Goal: Navigation & Orientation: Find specific page/section

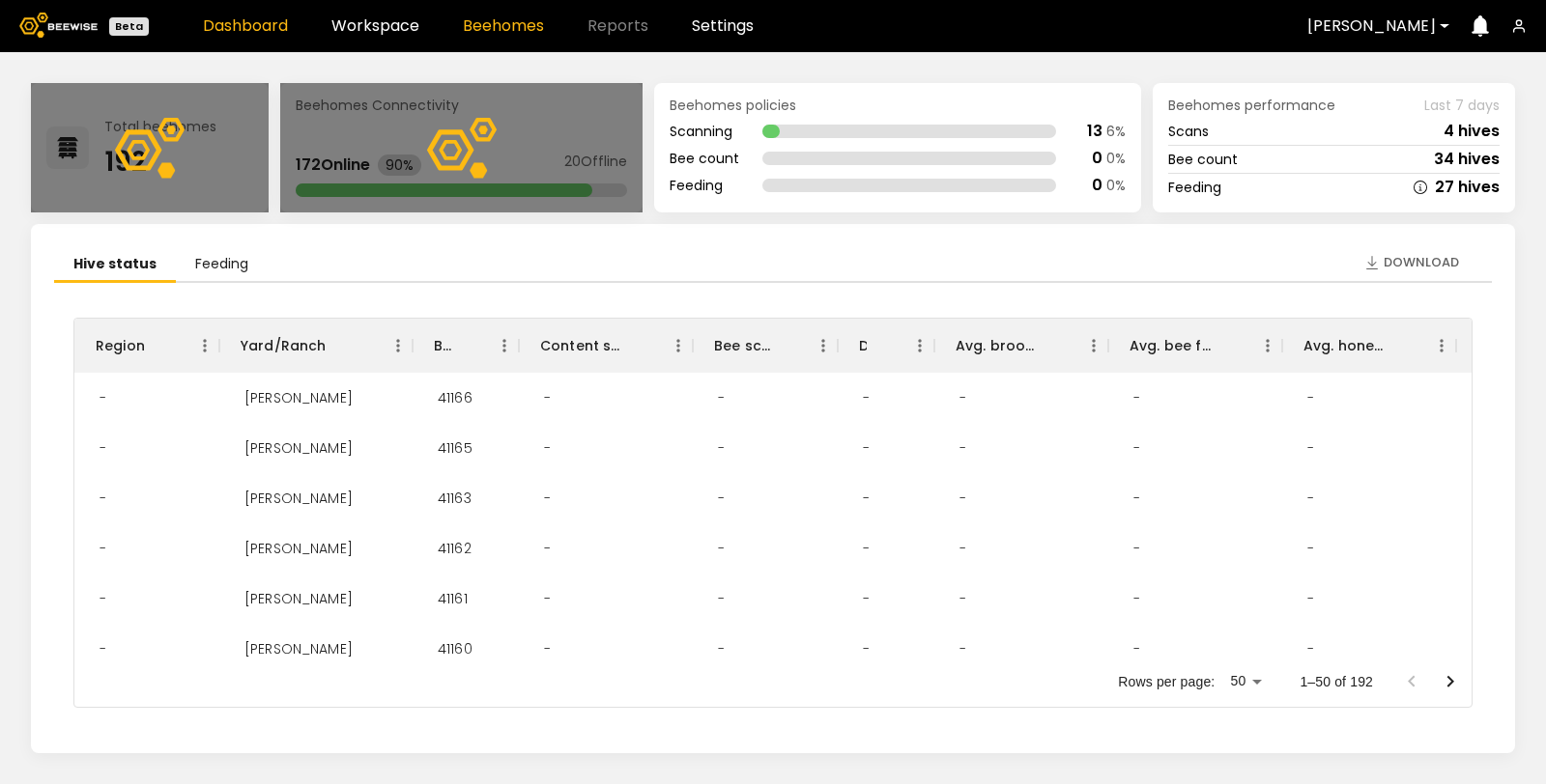
click at [493, 25] on link "Beehomes" at bounding box center [503, 25] width 81 height 15
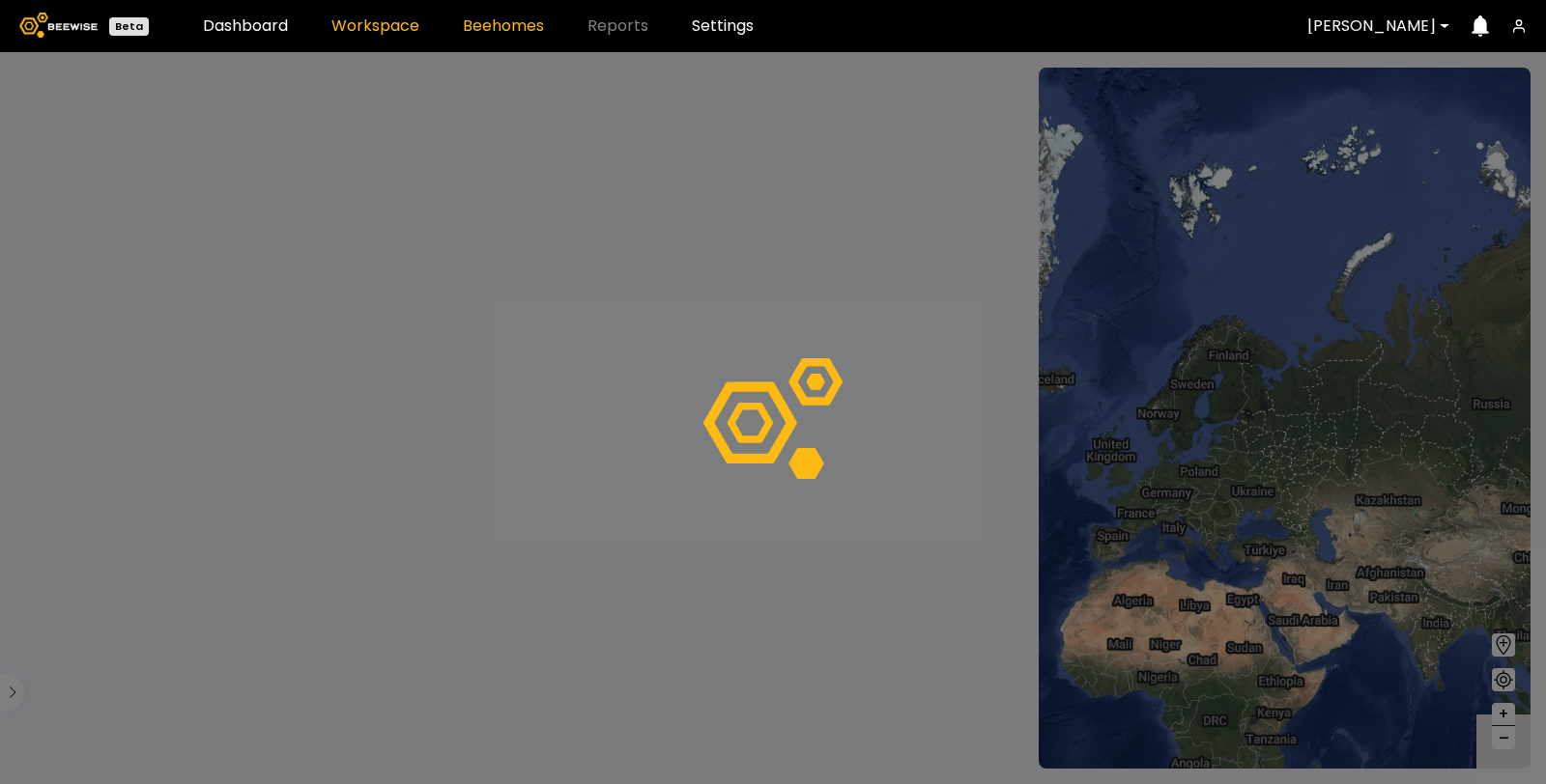
click at [374, 25] on link "Workspace" at bounding box center [375, 25] width 88 height 15
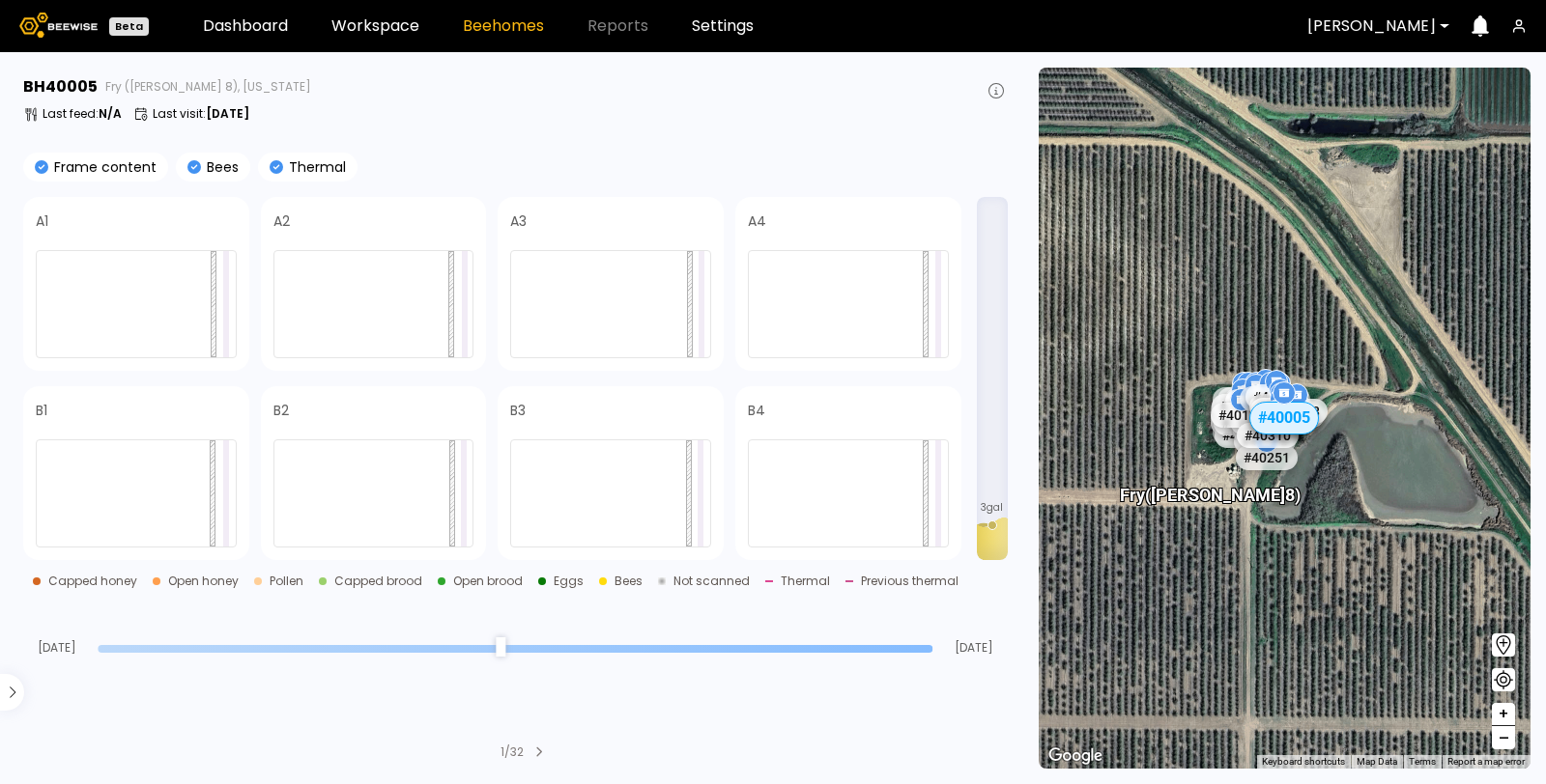
click at [1273, 418] on div "# 40005" at bounding box center [1284, 418] width 70 height 33
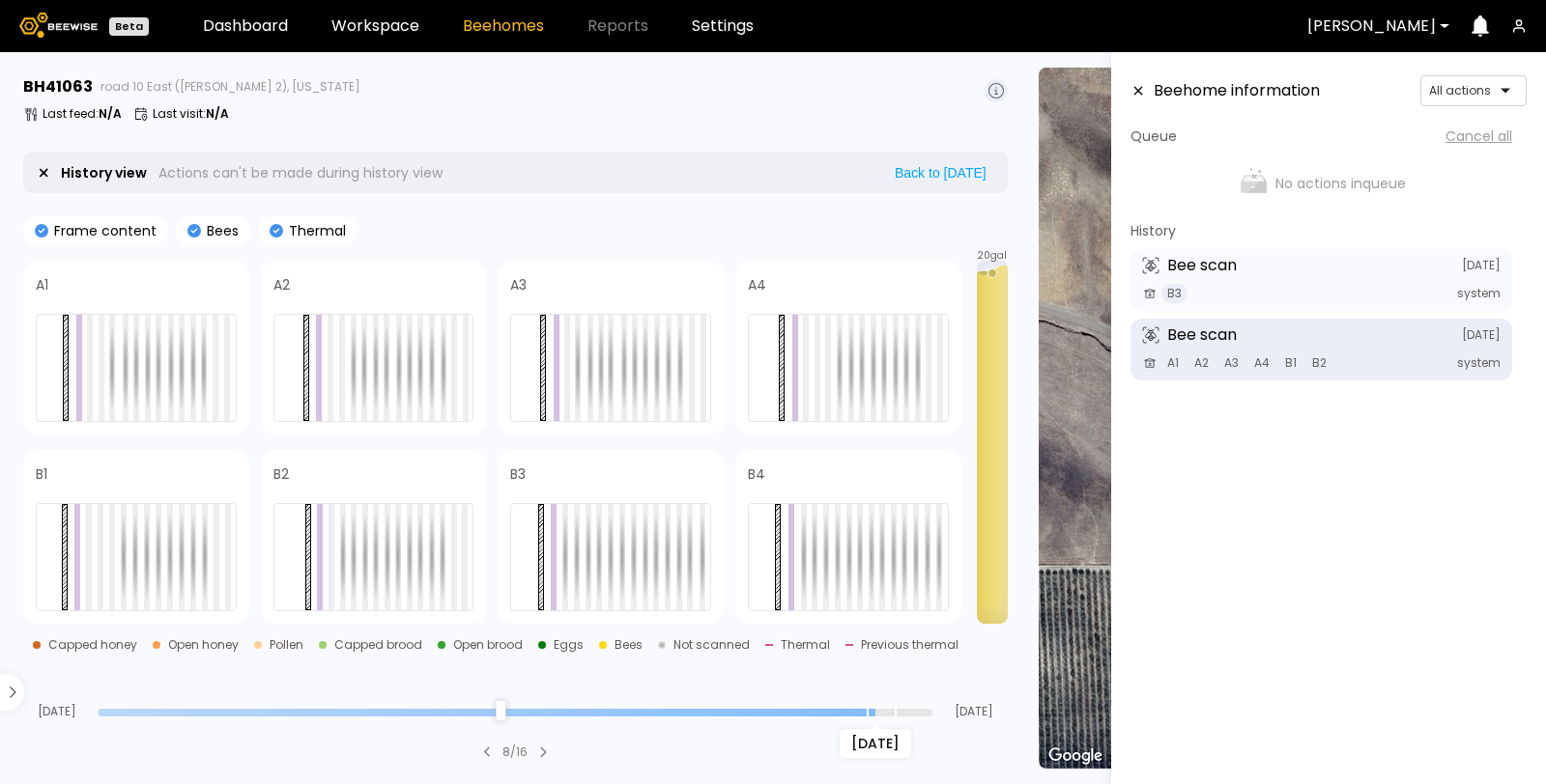
drag, startPoint x: 925, startPoint y: 711, endPoint x: 876, endPoint y: 715, distance: 49.2
click at [876, 715] on input "range" at bounding box center [515, 712] width 834 height 8
click at [1139, 93] on icon at bounding box center [1137, 91] width 15 height 14
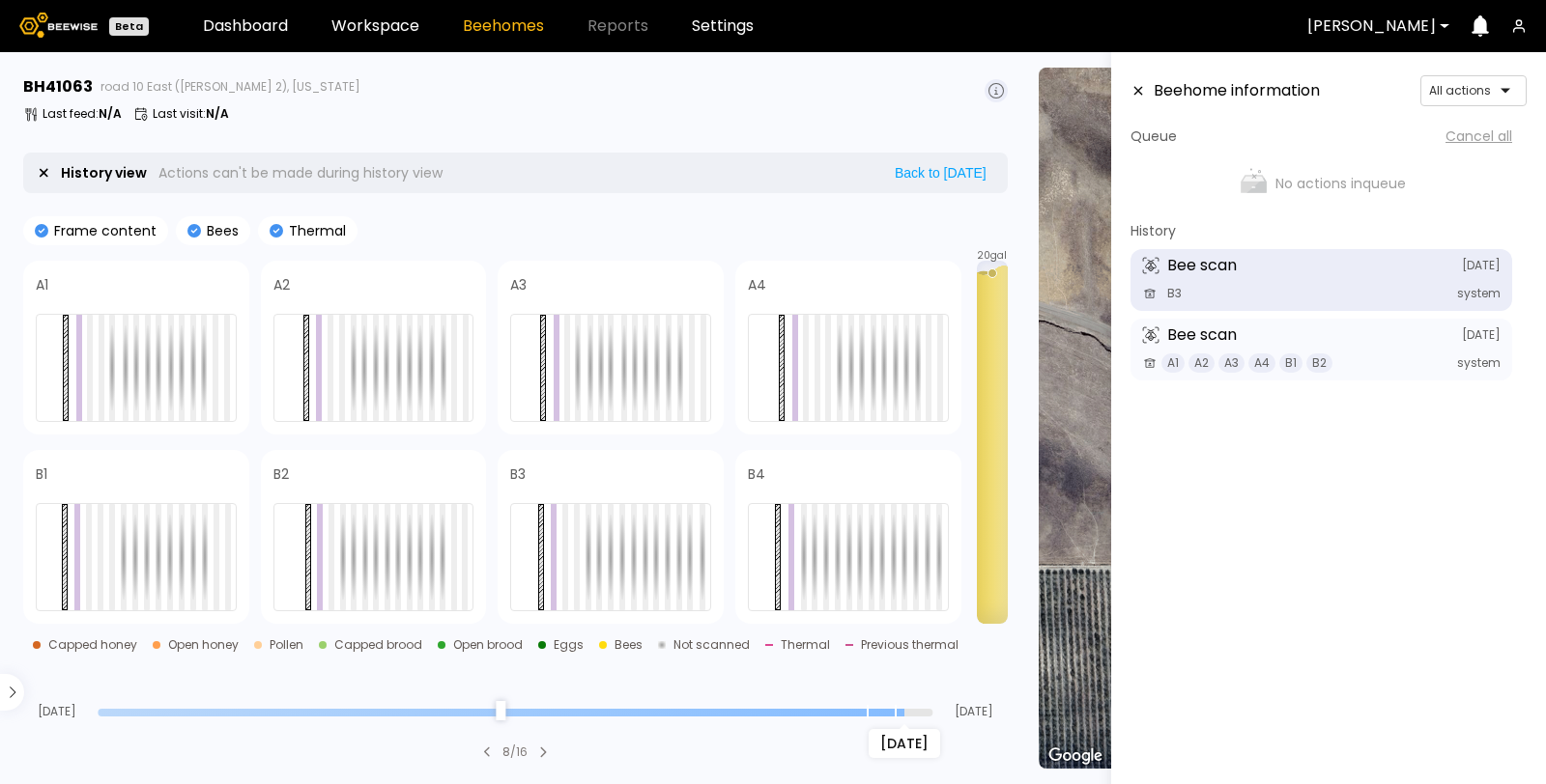
type input "*"
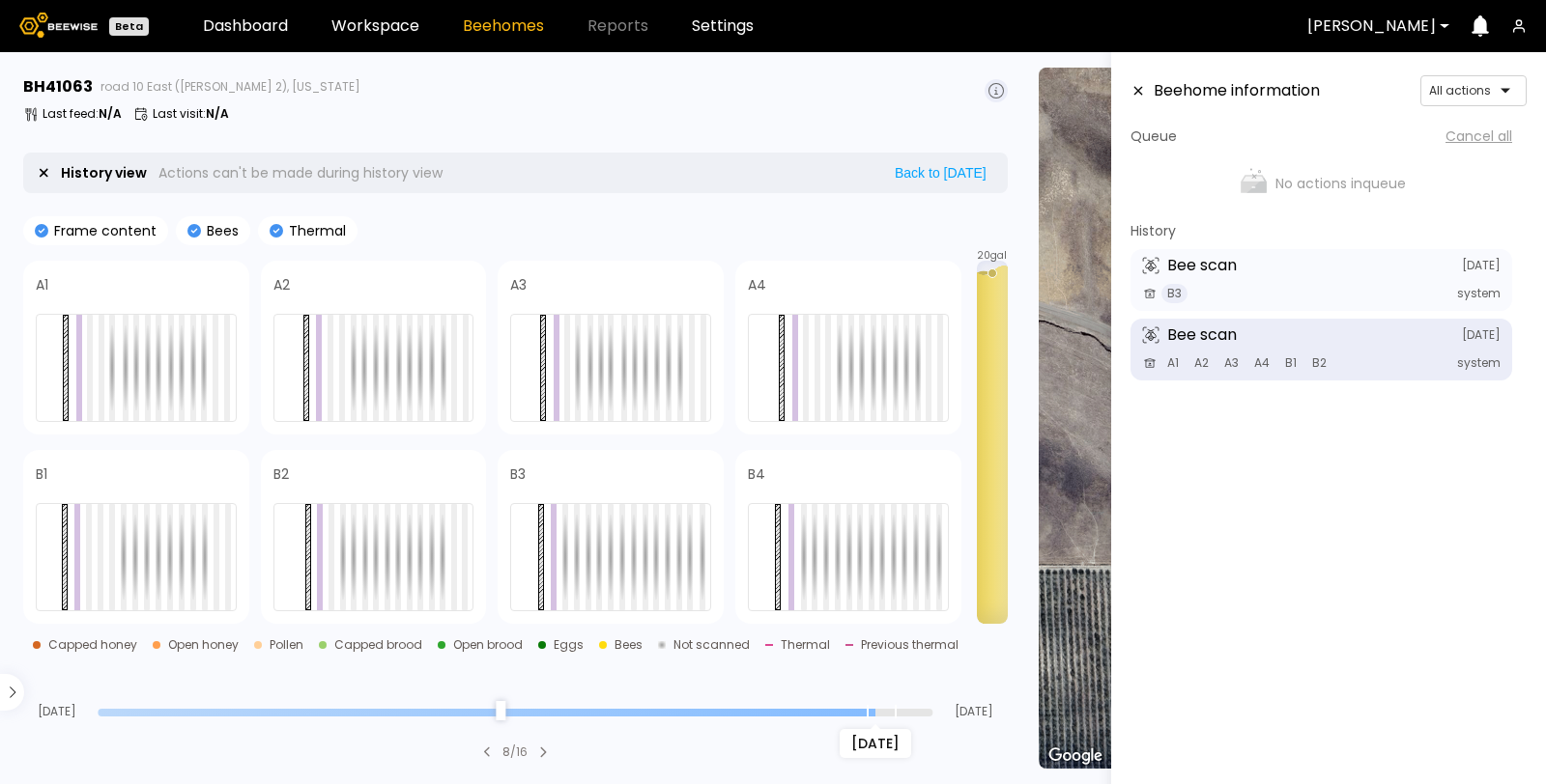
drag, startPoint x: 867, startPoint y: 708, endPoint x: 881, endPoint y: 719, distance: 17.8
click at [881, 716] on input "range" at bounding box center [515, 712] width 834 height 8
click at [90, 341] on div at bounding box center [90, 368] width 6 height 106
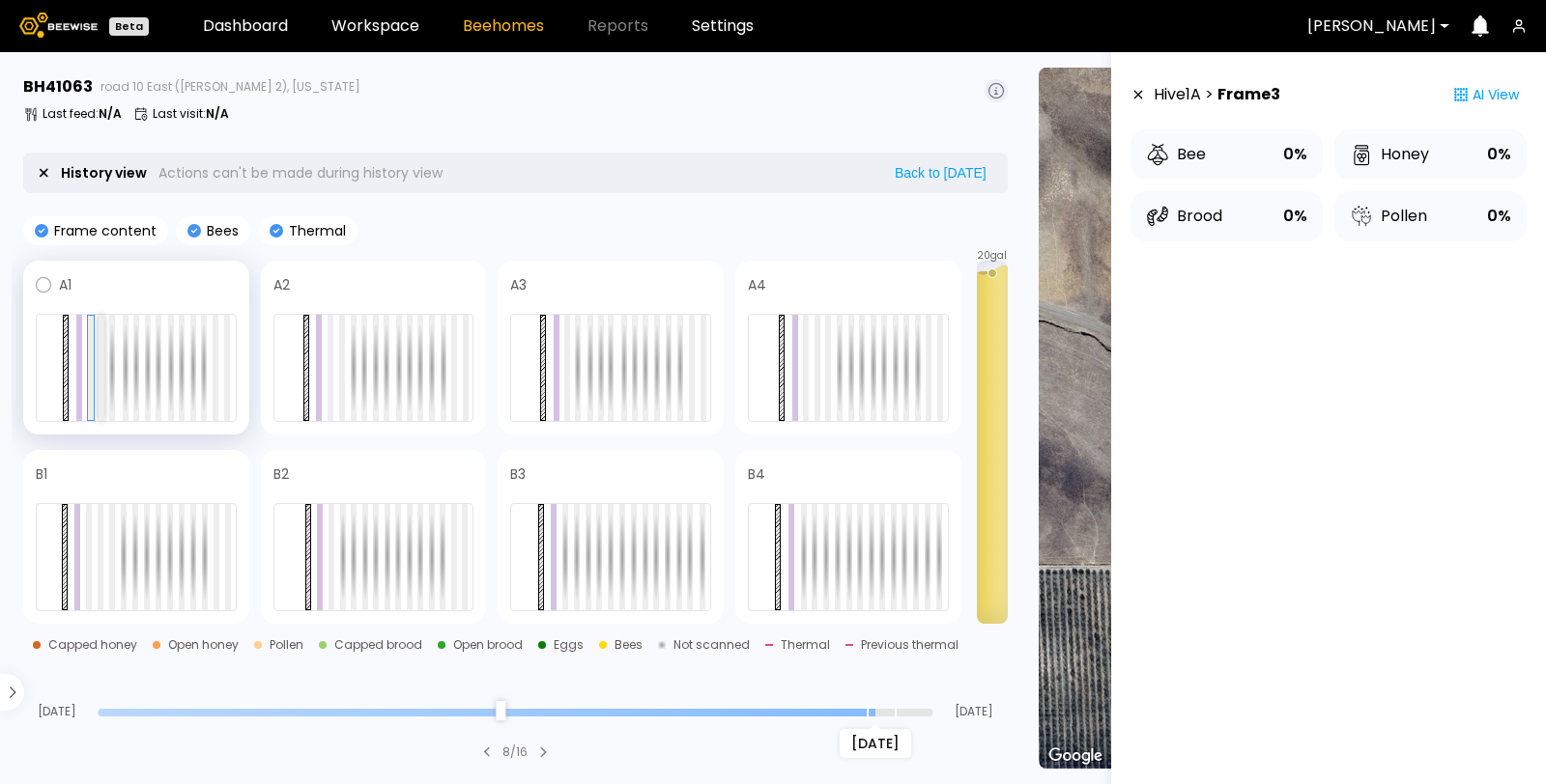
click at [100, 338] on div at bounding box center [102, 368] width 6 height 106
click at [328, 348] on div at bounding box center [330, 368] width 6 height 106
click at [354, 353] on div at bounding box center [353, 368] width 6 height 106
click at [328, 365] on div at bounding box center [330, 368] width 6 height 106
click at [566, 353] on div at bounding box center [567, 368] width 6 height 106
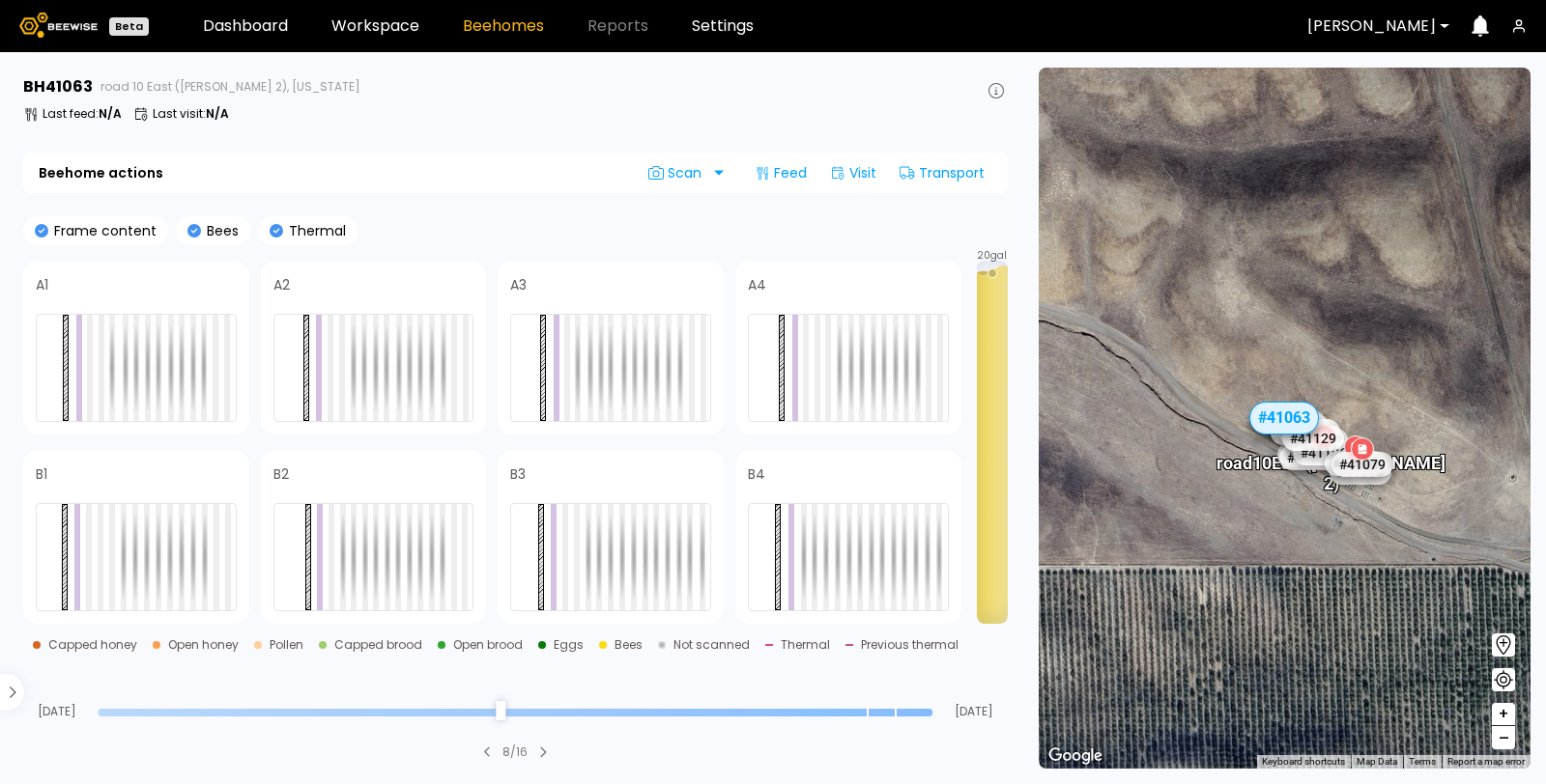
click at [90, 326] on div at bounding box center [90, 368] width 6 height 106
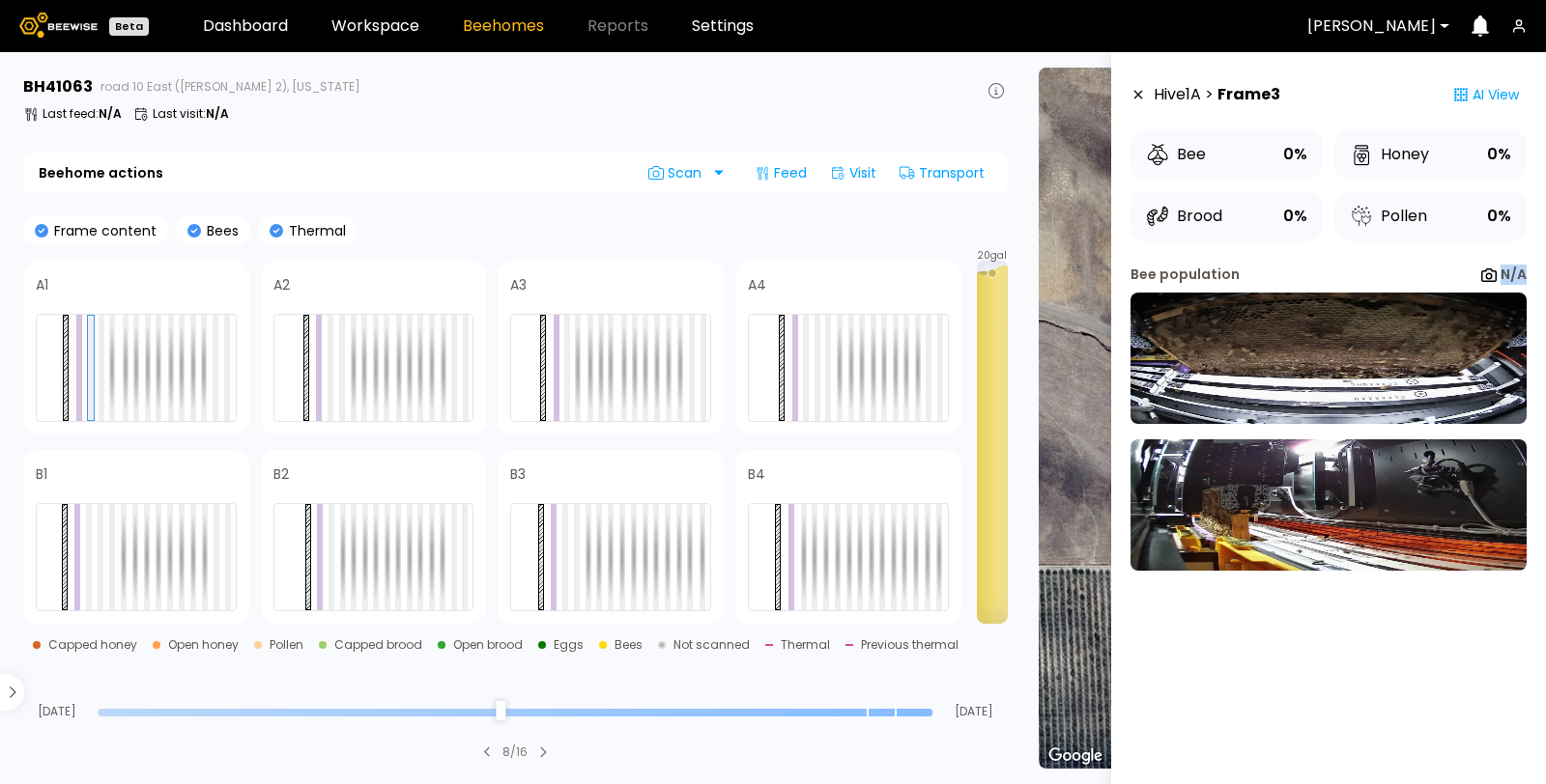
drag, startPoint x: 1496, startPoint y: 268, endPoint x: 1526, endPoint y: 261, distance: 30.8
click at [1526, 261] on aside "Hive 1 A > Frame 3 AI View Bee 0% Honey 0% Brood 0% Pollen 0% Bee population N/A" at bounding box center [1328, 444] width 435 height 784
click at [99, 348] on div at bounding box center [102, 368] width 6 height 106
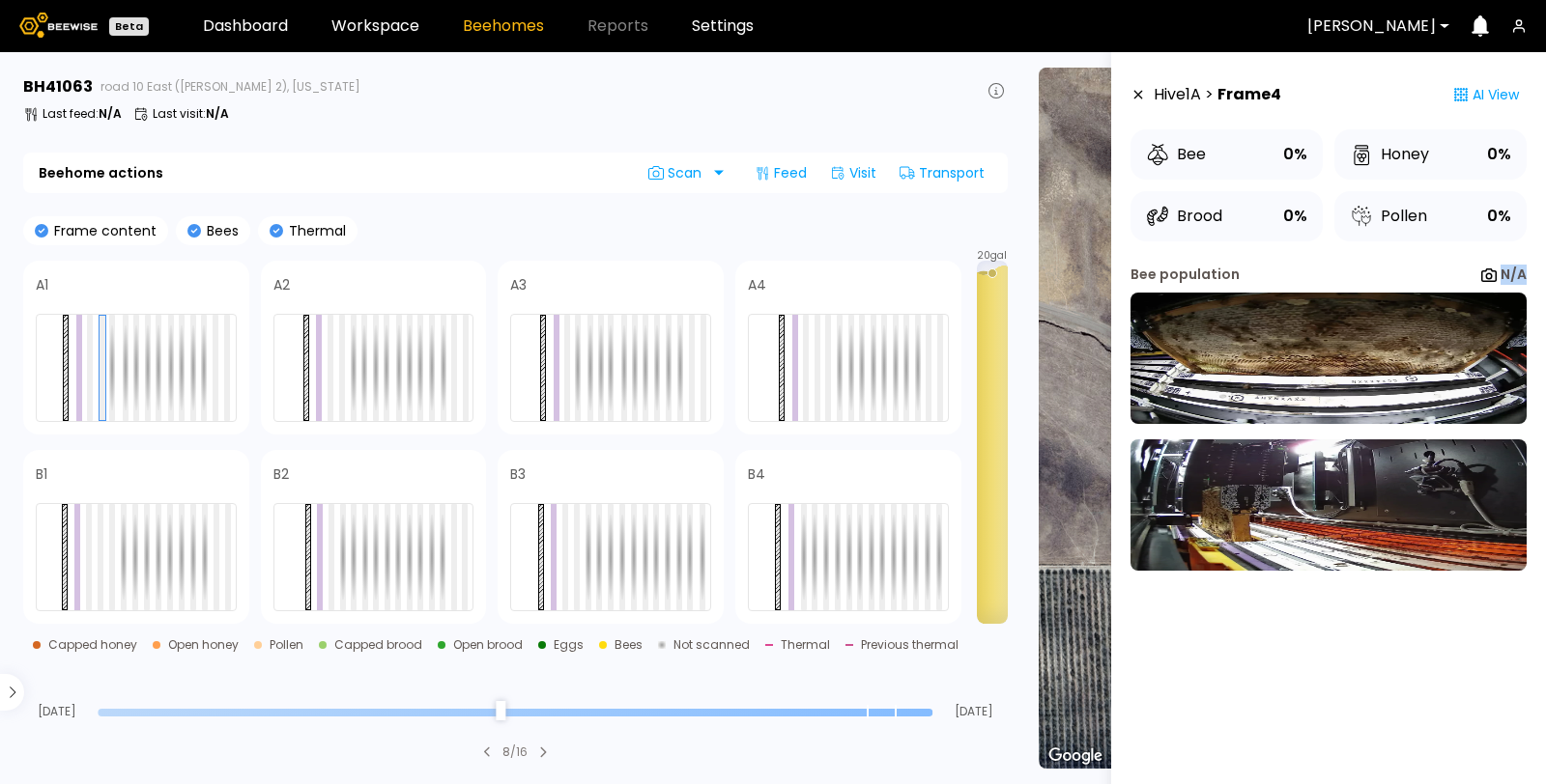
drag, startPoint x: 1489, startPoint y: 269, endPoint x: 1533, endPoint y: 266, distance: 44.1
click at [1533, 266] on aside "Hive 1 A > Frame 4 AI View Bee 0% Honey 0% Brood 0% Pollen 0% Bee population N/A" at bounding box center [1328, 444] width 435 height 784
click at [219, 339] on div at bounding box center [216, 368] width 6 height 106
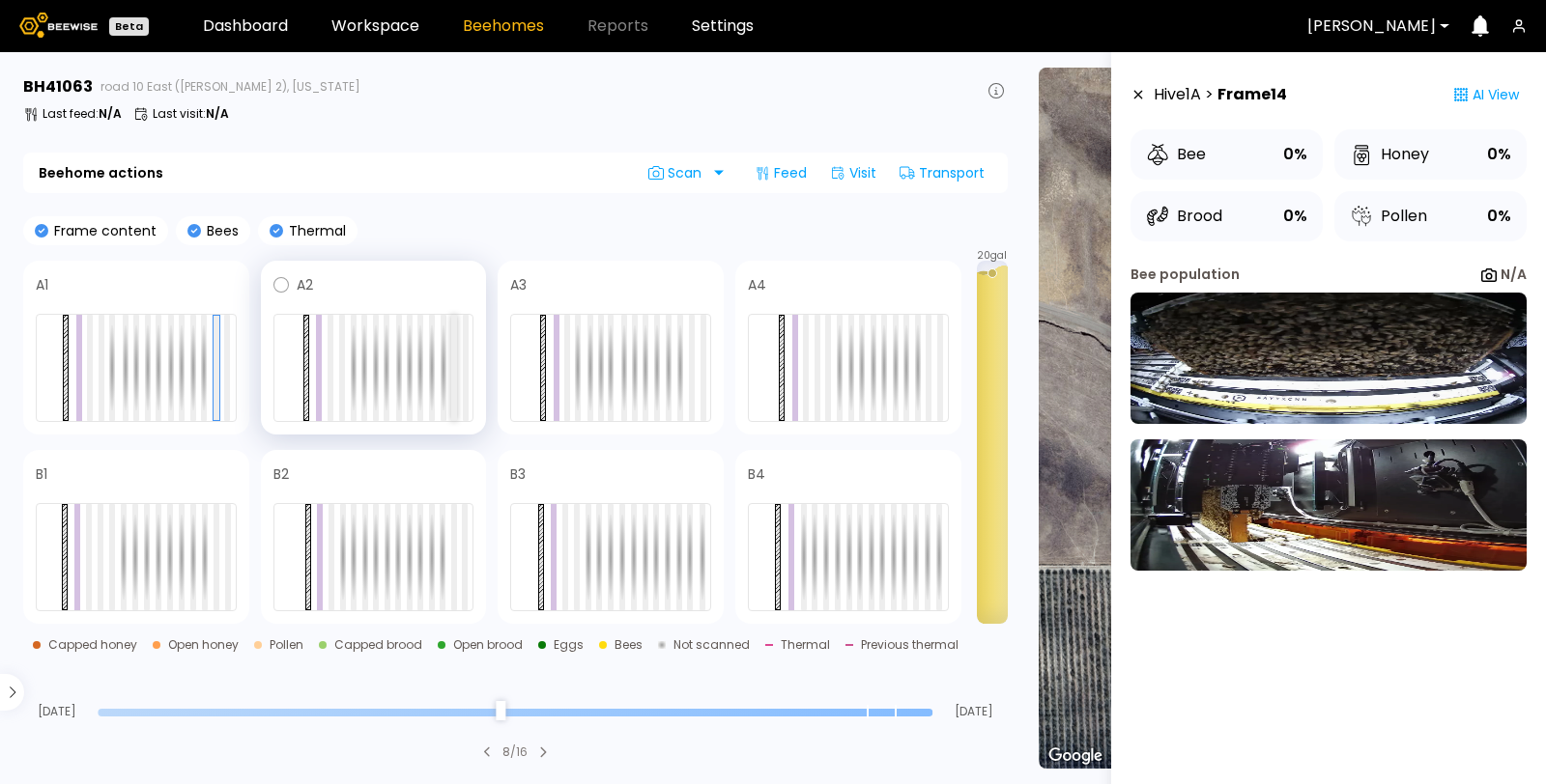
click at [452, 354] on div at bounding box center [454, 368] width 6 height 106
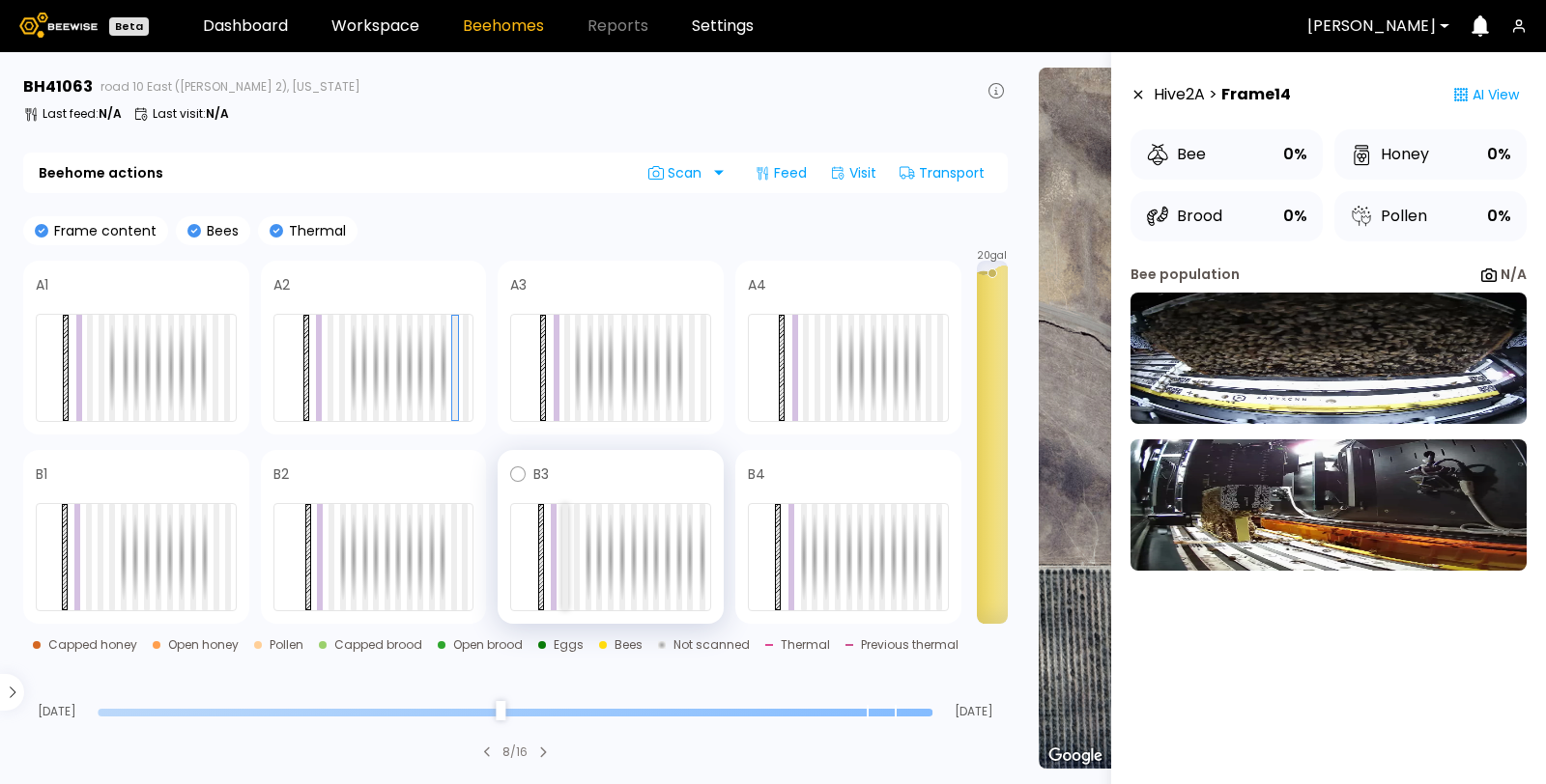
click at [566, 526] on div at bounding box center [565, 557] width 6 height 106
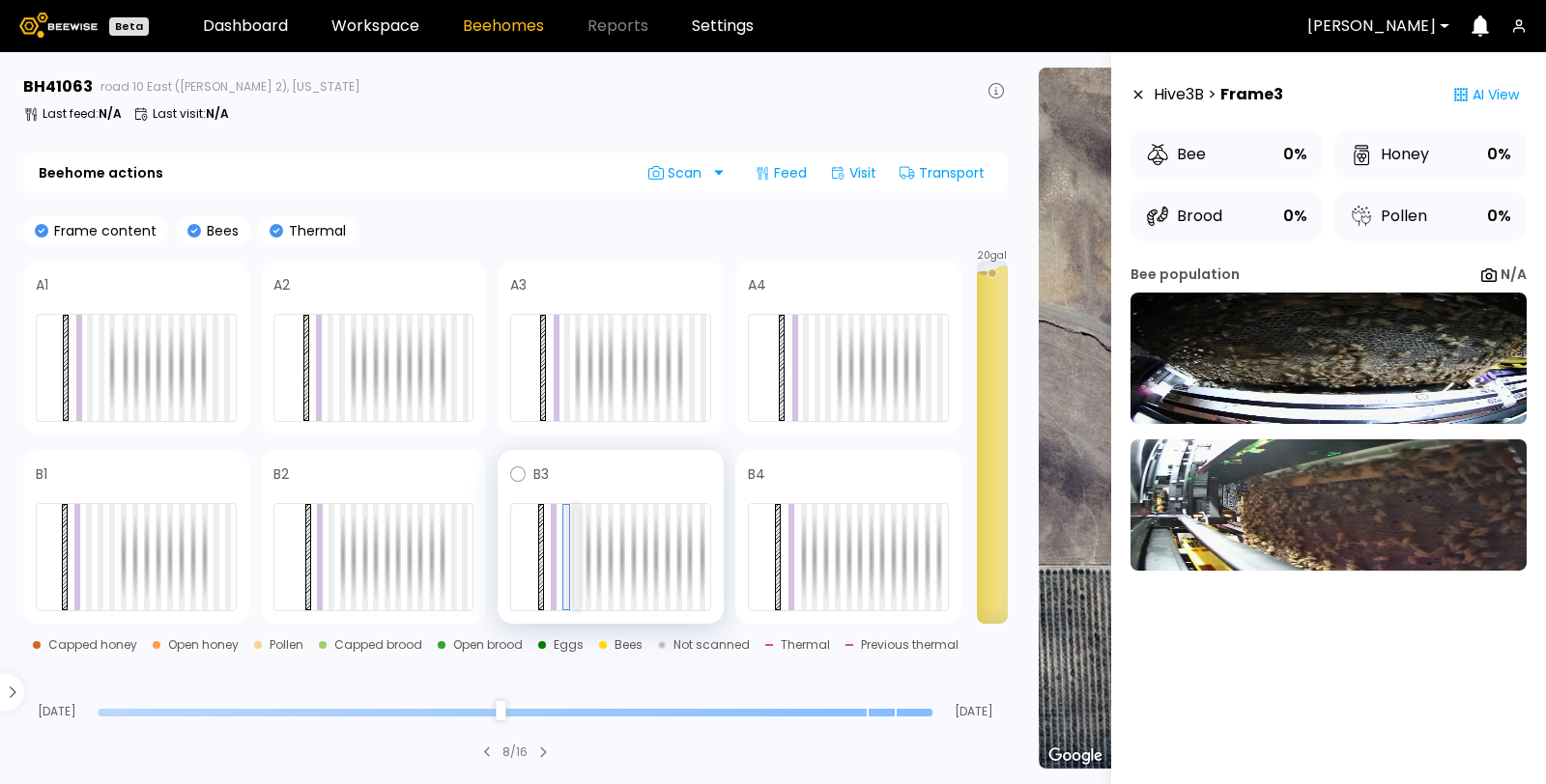
click at [575, 526] on div at bounding box center [577, 557] width 6 height 106
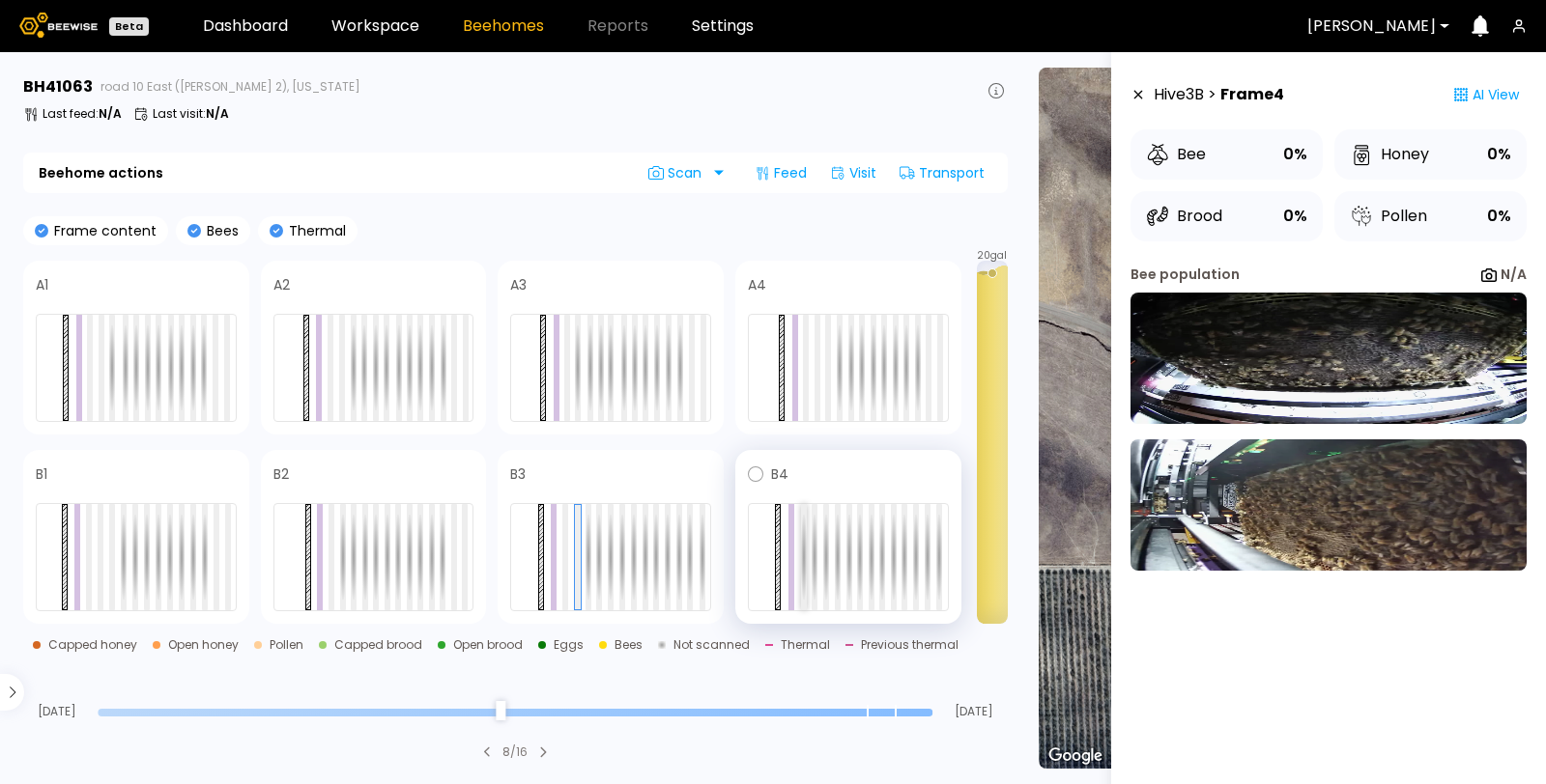
click at [803, 540] on div at bounding box center [803, 557] width 6 height 106
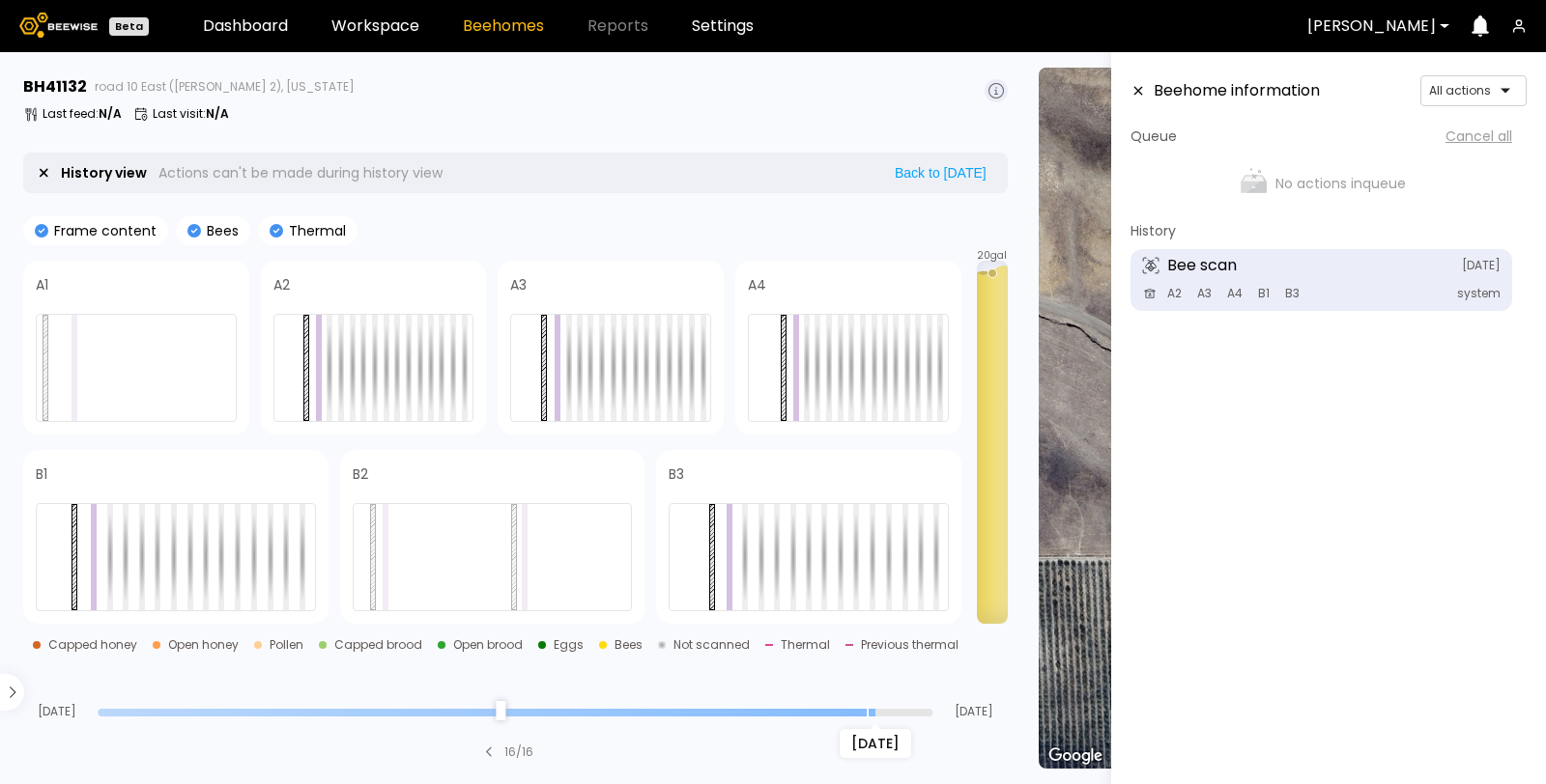
type input "*"
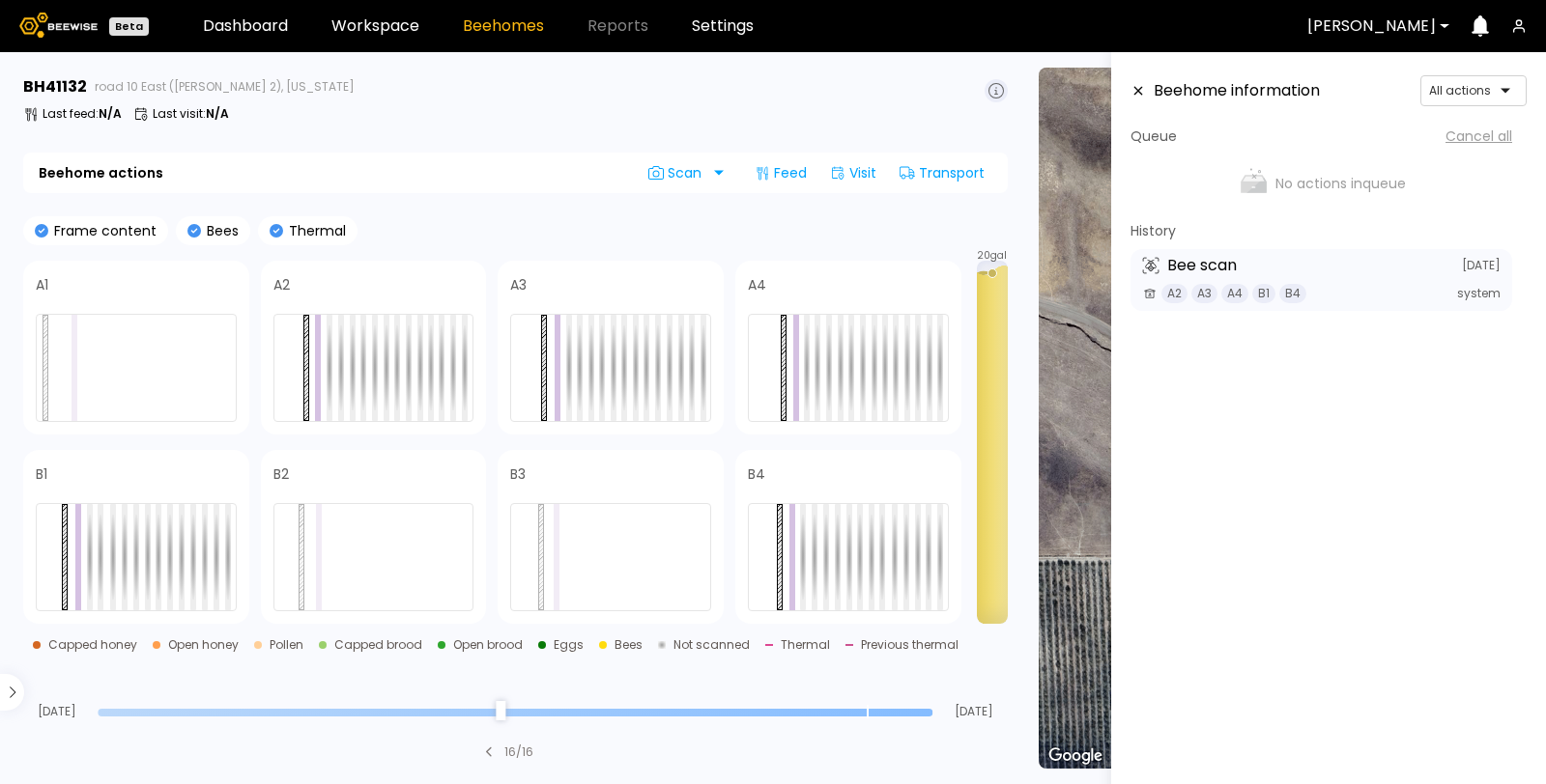
drag, startPoint x: 925, startPoint y: 703, endPoint x: 972, endPoint y: 707, distance: 47.2
click at [932, 708] on input "range" at bounding box center [515, 712] width 834 height 8
click at [326, 352] on div at bounding box center [329, 368] width 6 height 106
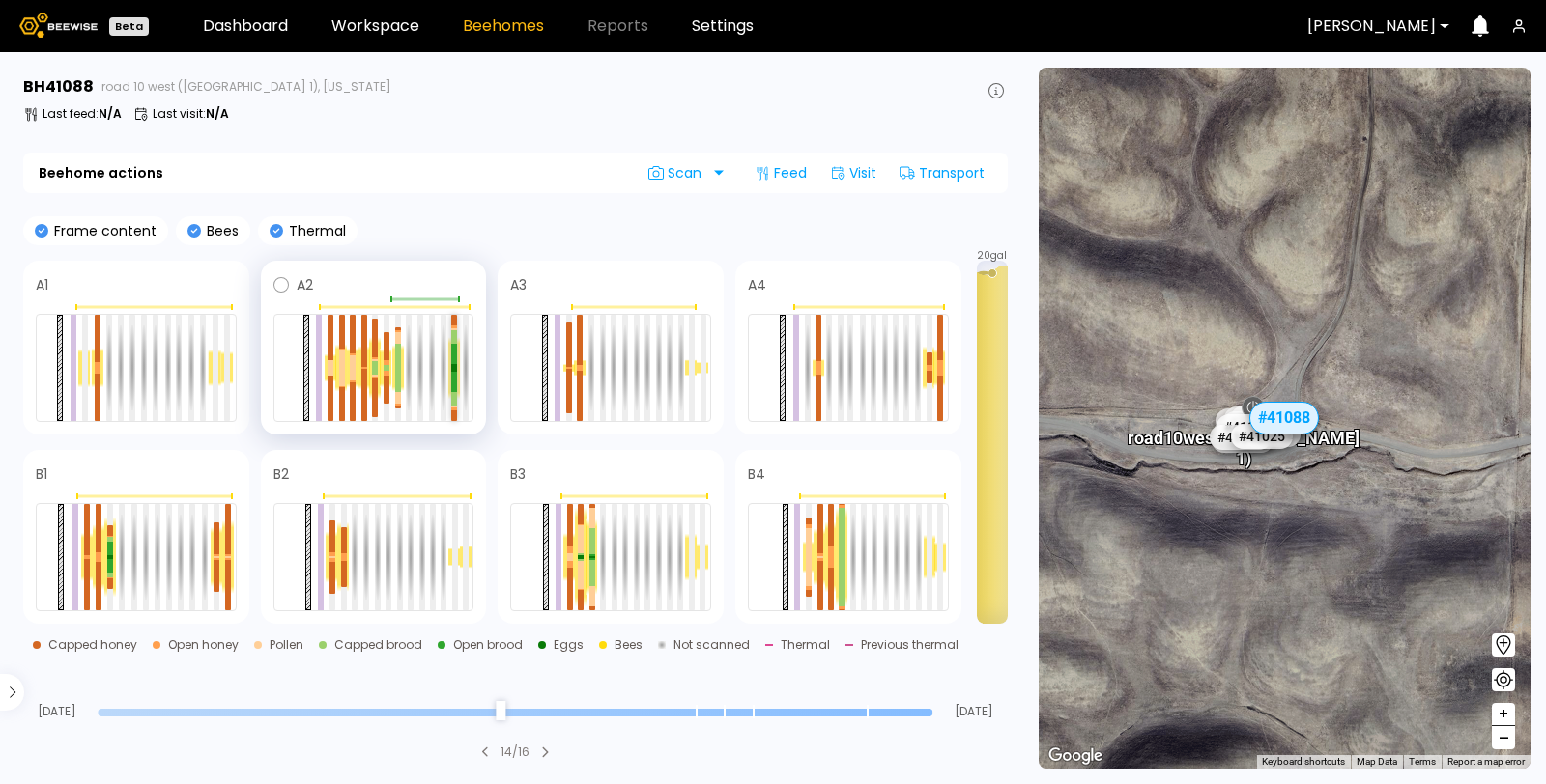
click at [454, 372] on div at bounding box center [454, 382] width 6 height 20
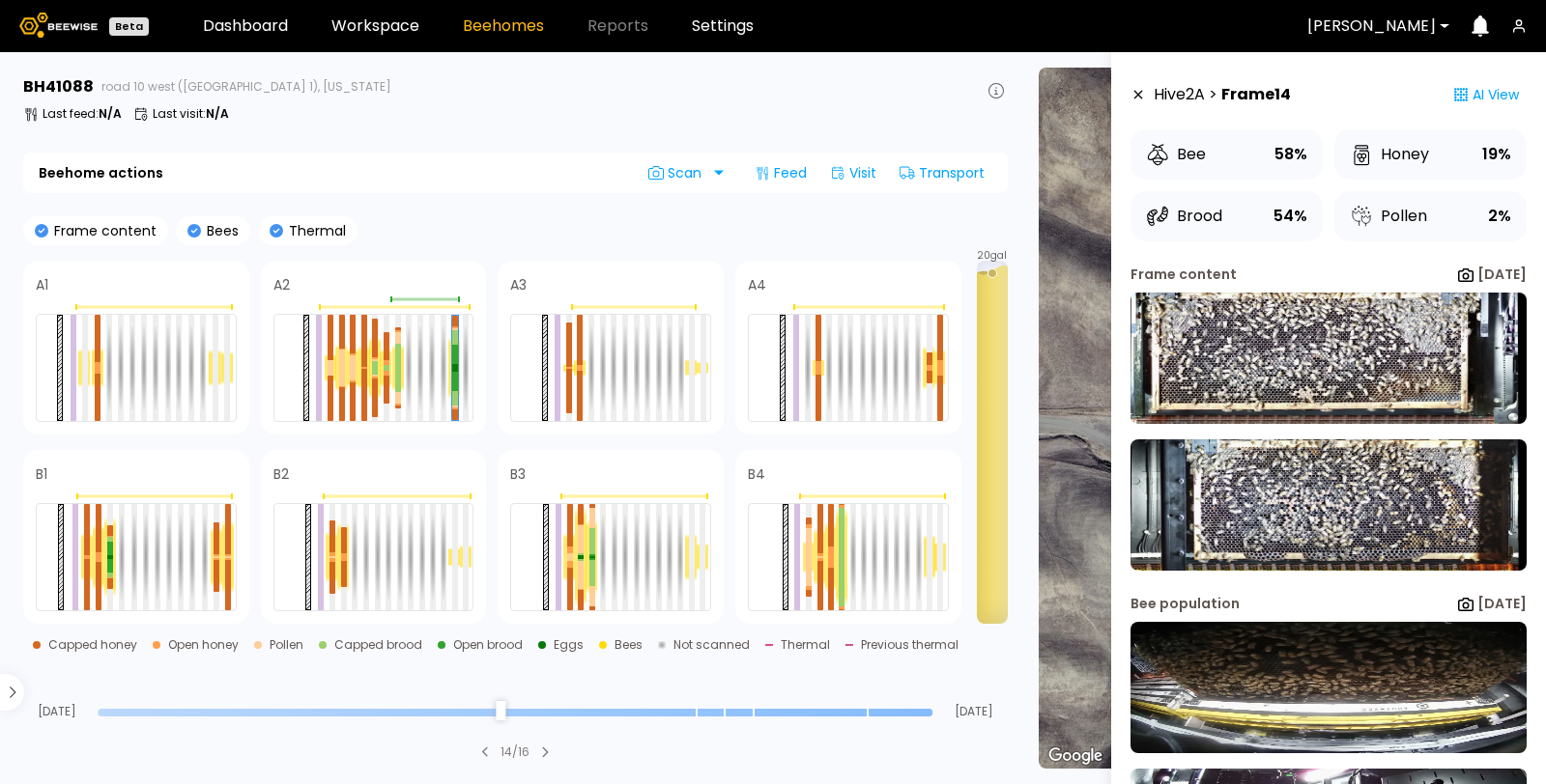
click at [1136, 88] on icon at bounding box center [1137, 95] width 15 height 14
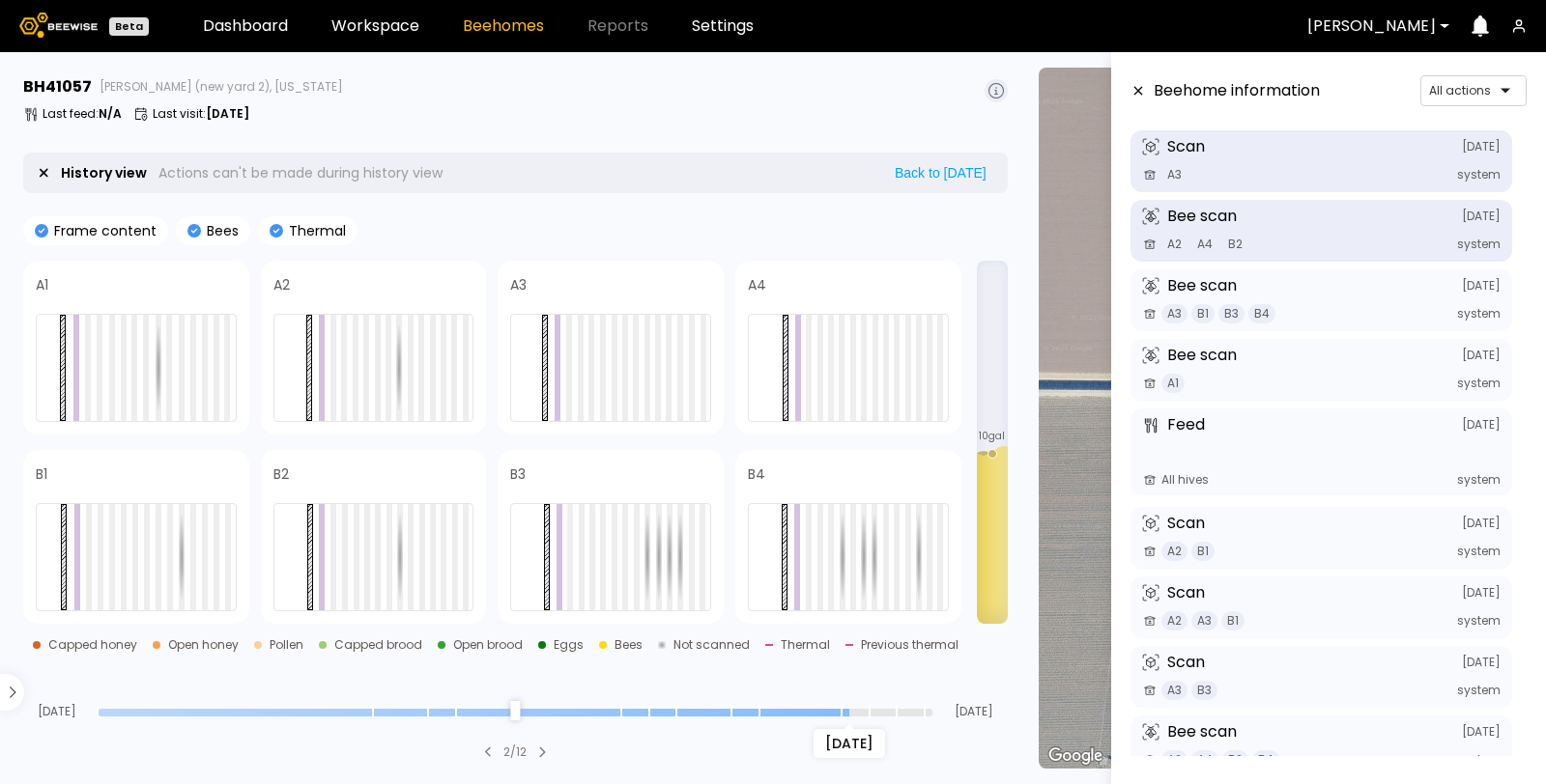
scroll to position [84, 0]
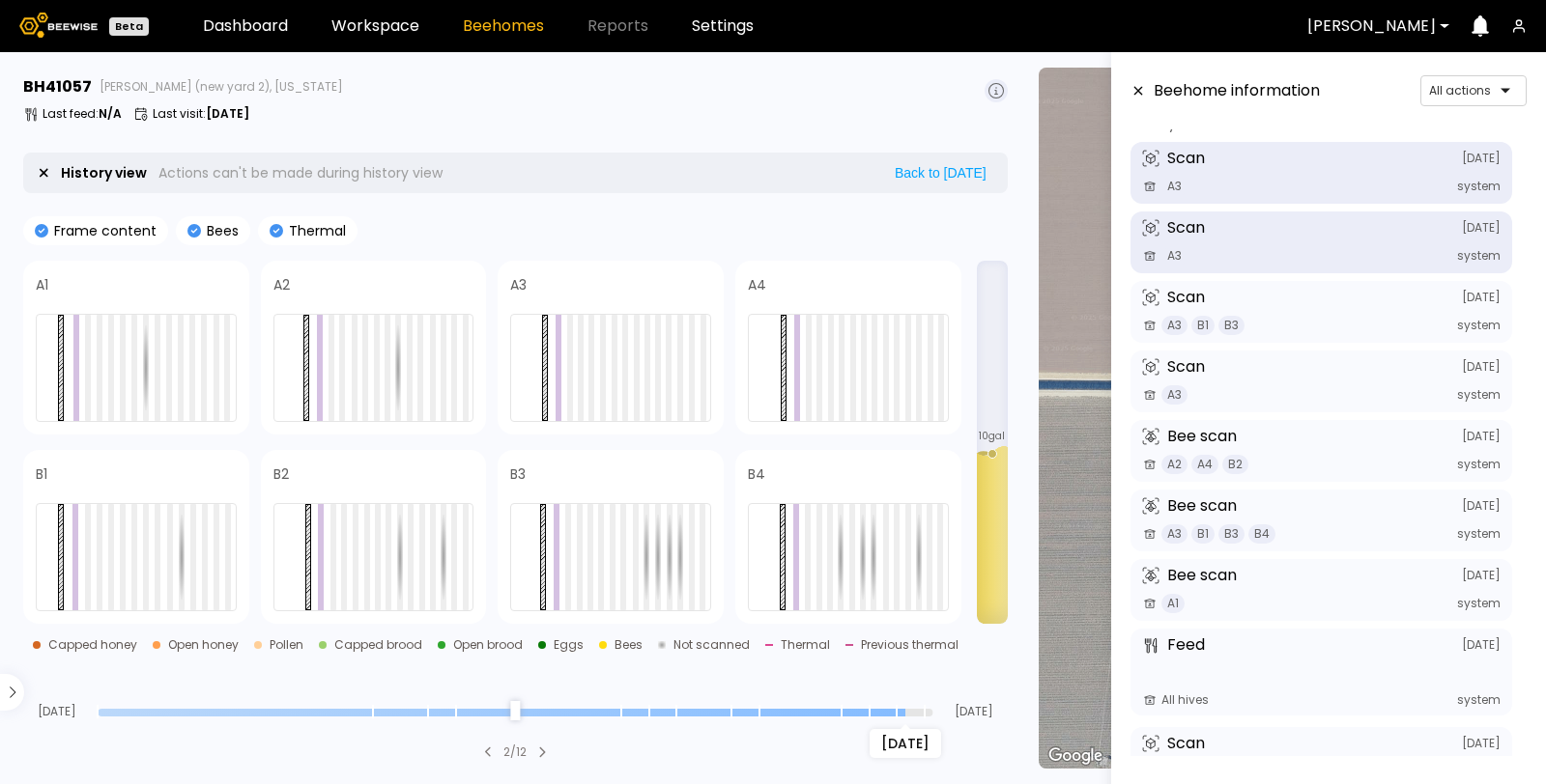
type input "*"
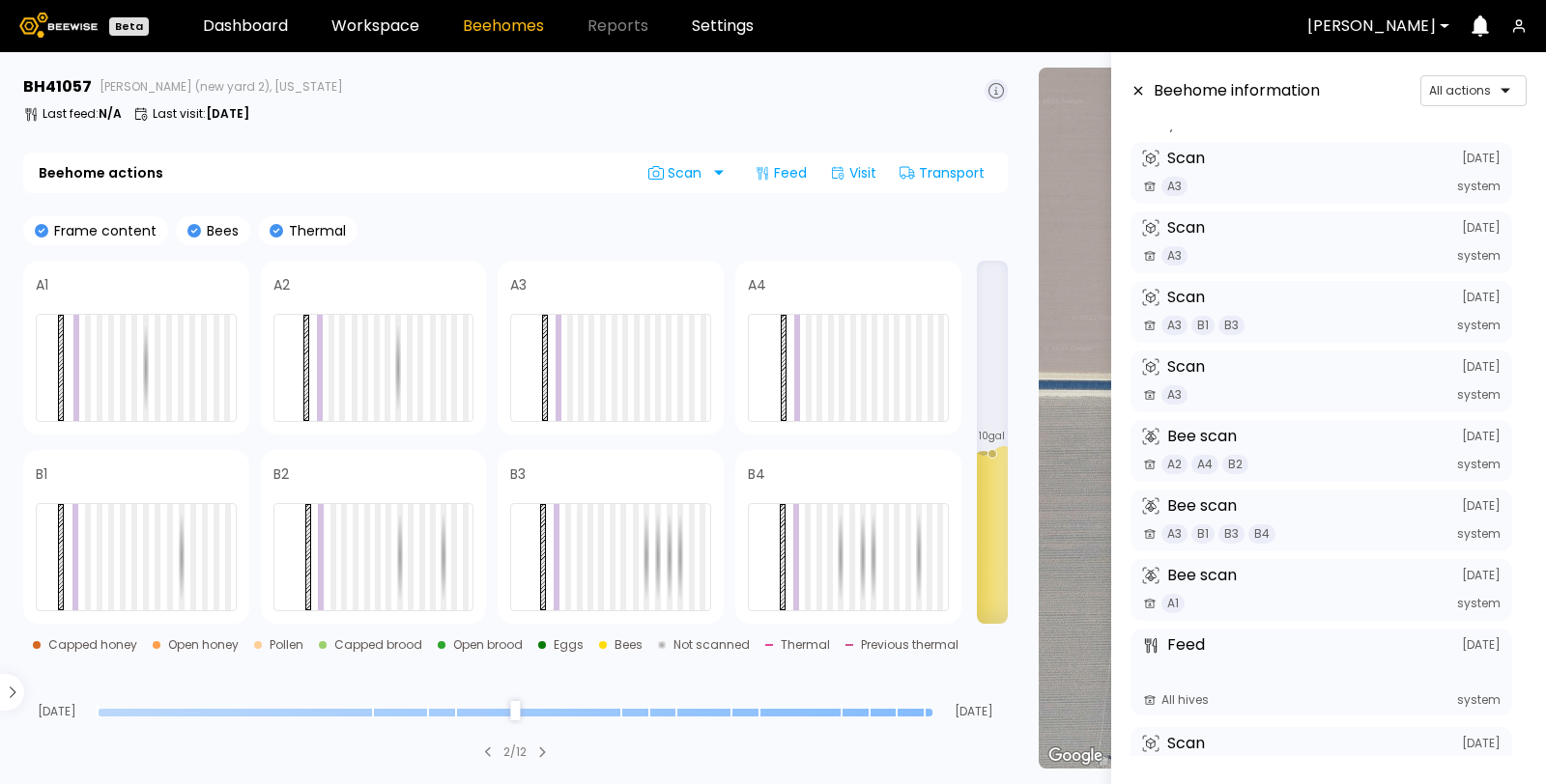
drag, startPoint x: 926, startPoint y: 705, endPoint x: 956, endPoint y: 721, distance: 34.0
click at [932, 716] on input "range" at bounding box center [515, 712] width 834 height 8
click at [1130, 95] on icon at bounding box center [1137, 91] width 15 height 14
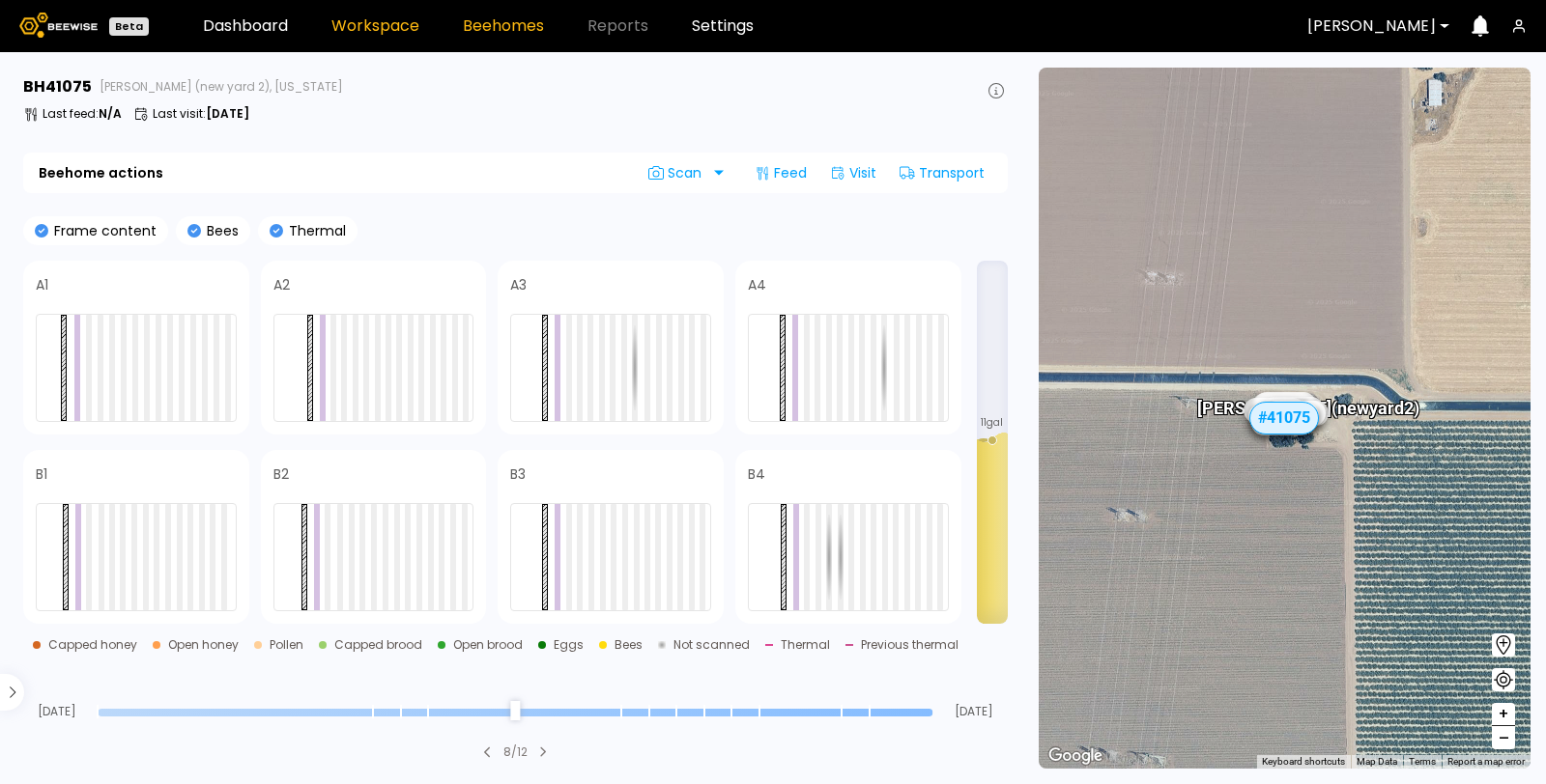
click at [383, 31] on link "Workspace" at bounding box center [375, 25] width 88 height 15
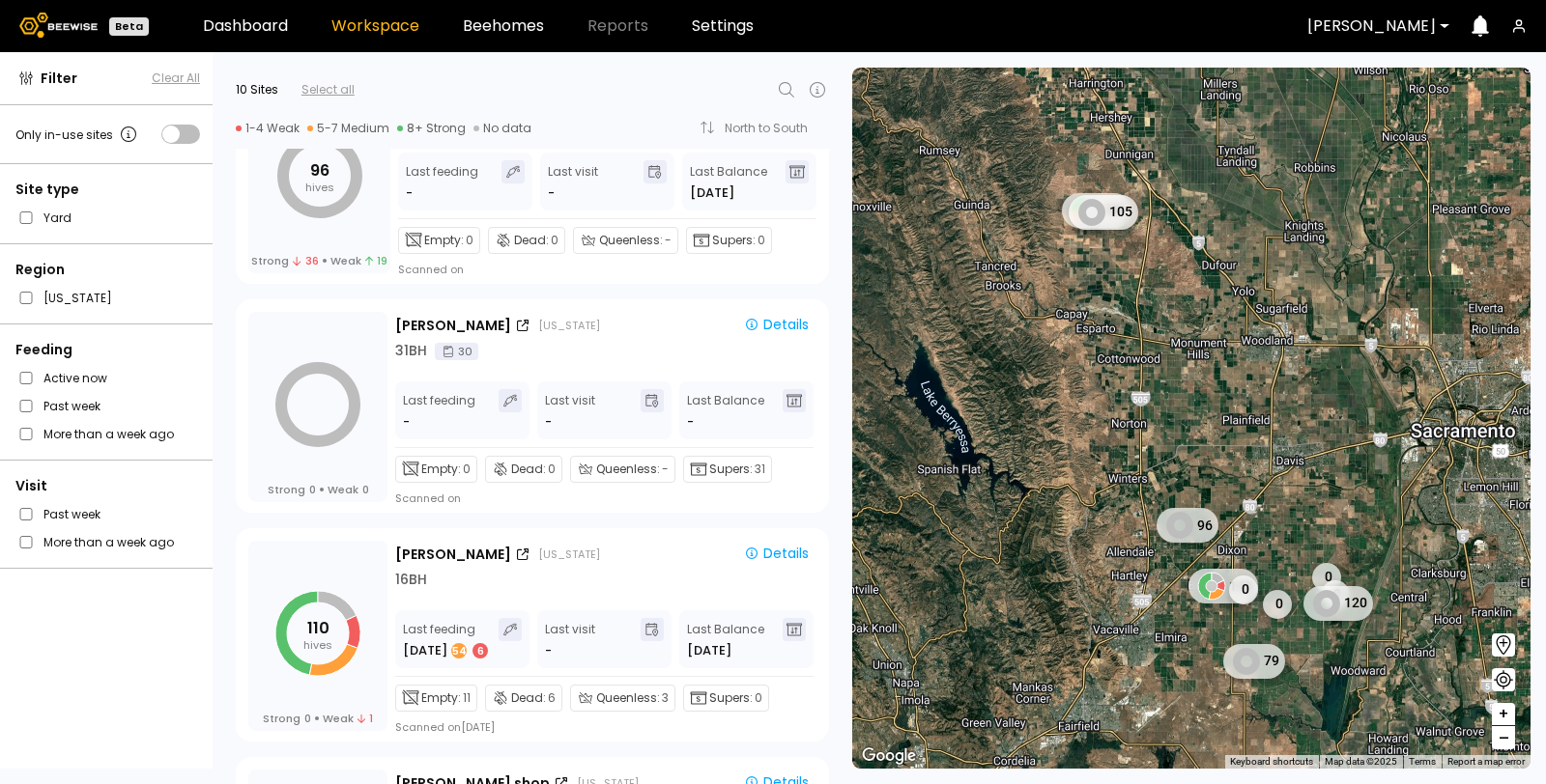
scroll to position [643, 0]
